Goal: Check status: Check status

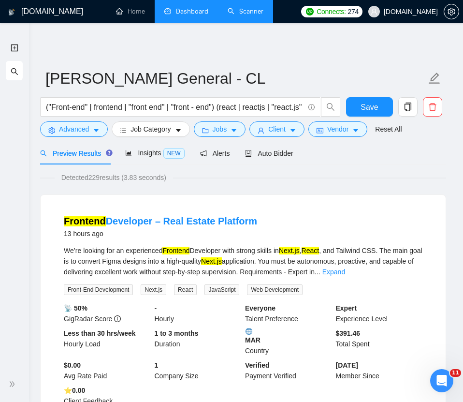
click at [189, 15] on link "Dashboard" at bounding box center [186, 11] width 44 height 8
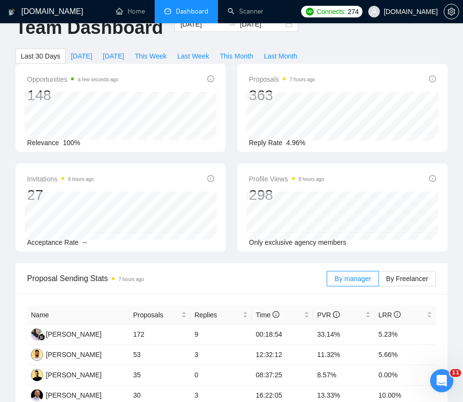
scroll to position [23, 0]
click at [248, 59] on span "This Month" at bounding box center [236, 55] width 33 height 11
type input "[DATE]"
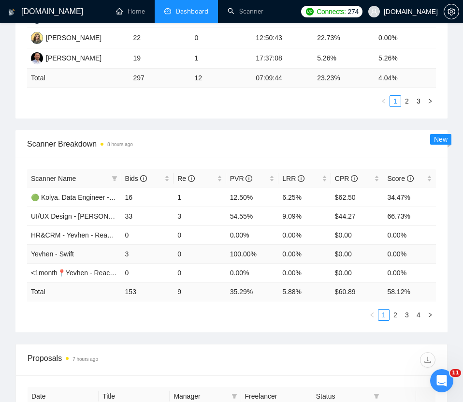
scroll to position [382, 0]
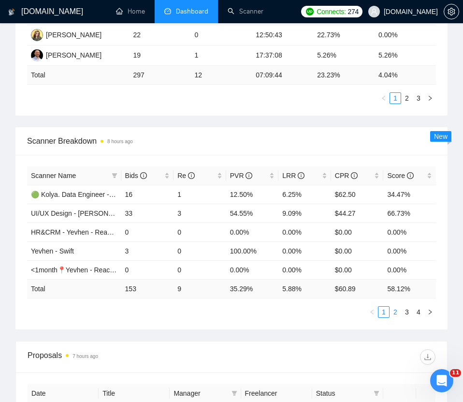
click at [393, 310] on link "2" at bounding box center [395, 311] width 11 height 11
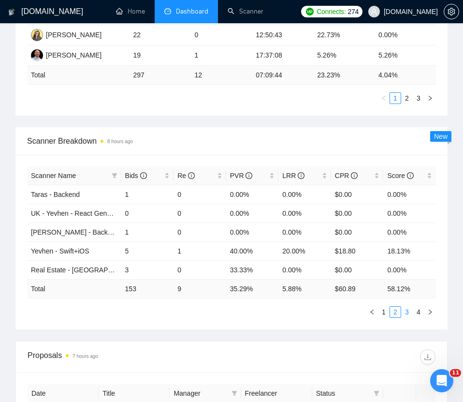
click at [408, 309] on link "3" at bounding box center [407, 311] width 11 height 11
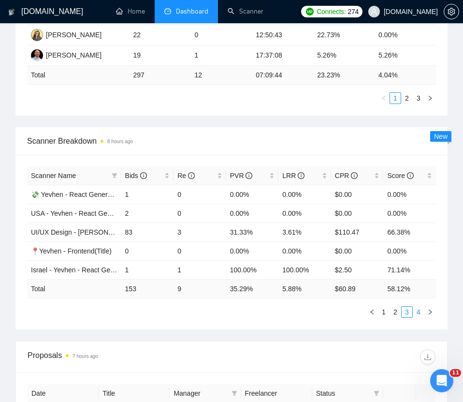
click at [418, 312] on link "4" at bounding box center [418, 311] width 11 height 11
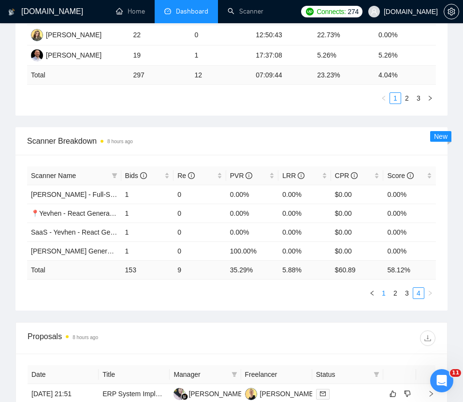
click at [387, 292] on link "1" at bounding box center [384, 293] width 11 height 11
